Goal: Contribute content

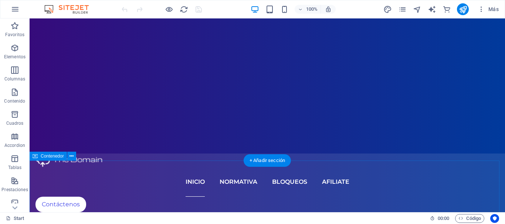
scroll to position [148, 0]
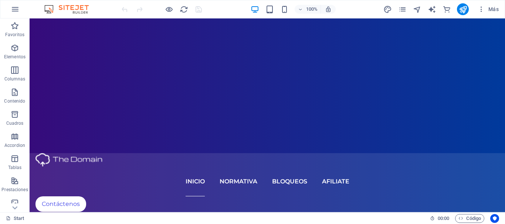
drag, startPoint x: 500, startPoint y: 150, endPoint x: 263, endPoint y: 140, distance: 237.6
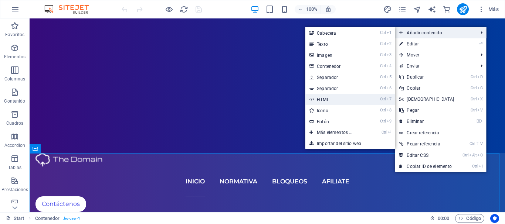
click at [335, 98] on link "Ctrl 7 HTML" at bounding box center [336, 99] width 62 height 11
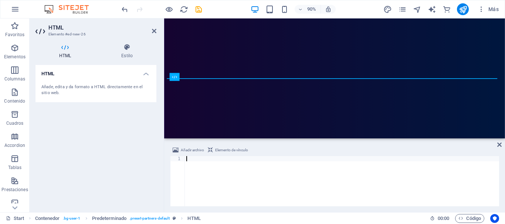
scroll to position [243, 0]
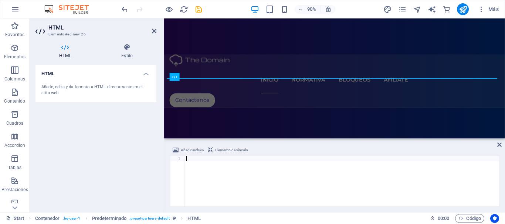
paste textarea "<div class="whatsapp-tooltip">¡Chatea con nosotros!</div>"
type textarea "<div class="whatsapp-tooltip">¡Chatea con nosotros!</div>"
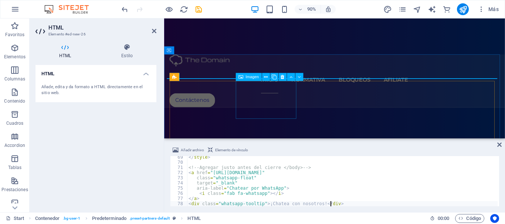
scroll to position [354, 0]
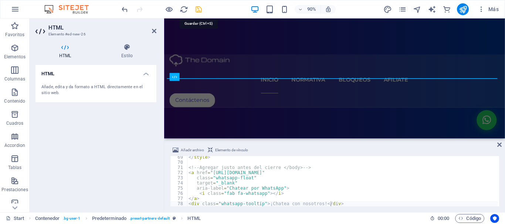
drag, startPoint x: 199, startPoint y: 7, endPoint x: 289, endPoint y: 29, distance: 92.5
click at [199, 7] on icon "save" at bounding box center [199, 9] width 9 height 9
checkbox input "false"
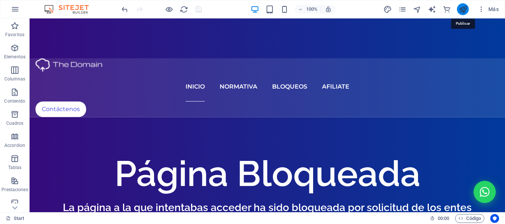
click at [464, 8] on icon "publish" at bounding box center [463, 9] width 9 height 9
